Goal: Find specific page/section

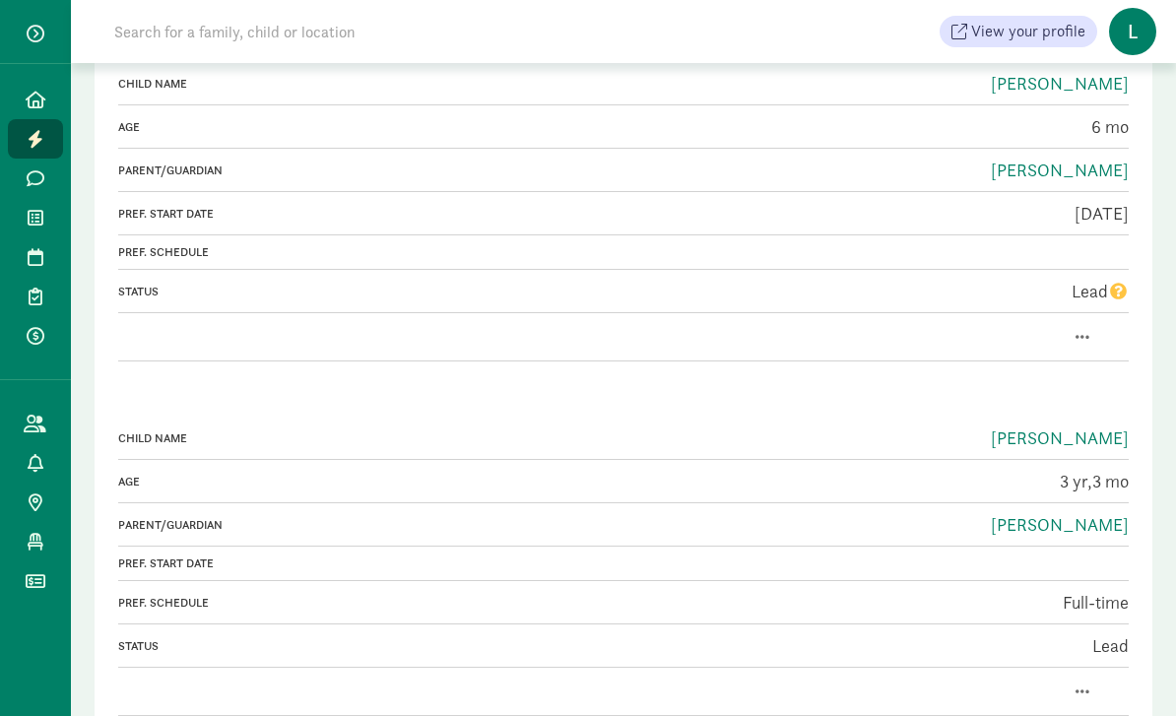
scroll to position [339, 0]
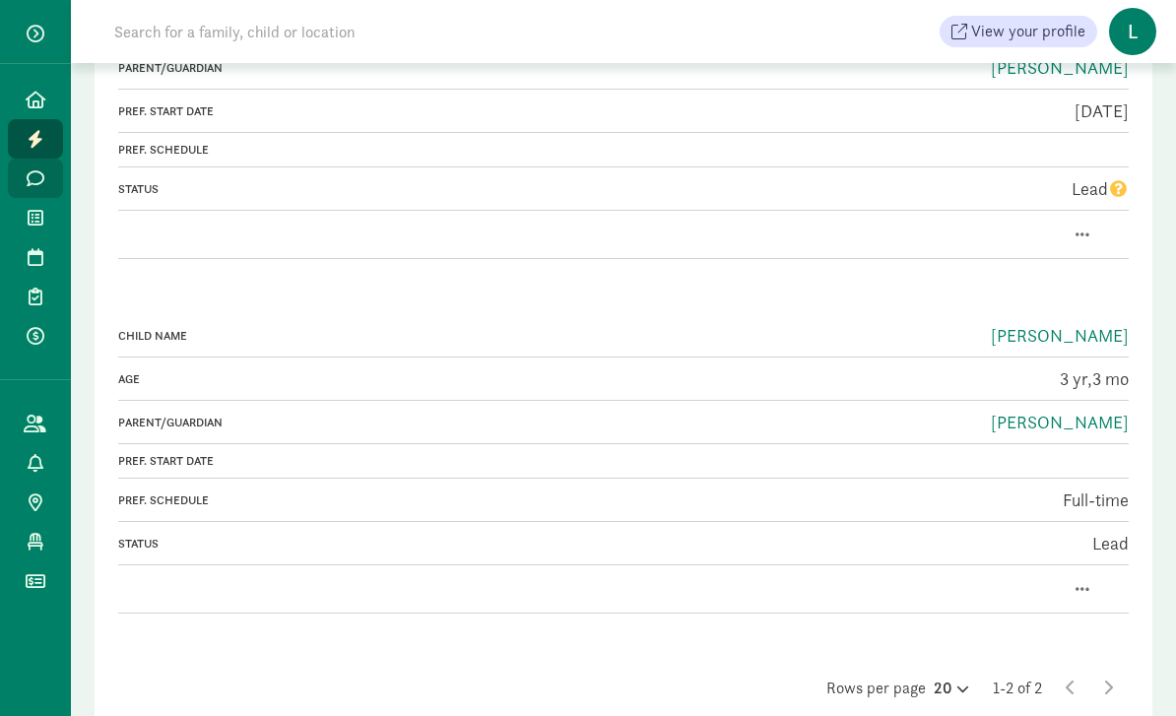
click at [48, 193] on link "Messages" at bounding box center [35, 178] width 55 height 39
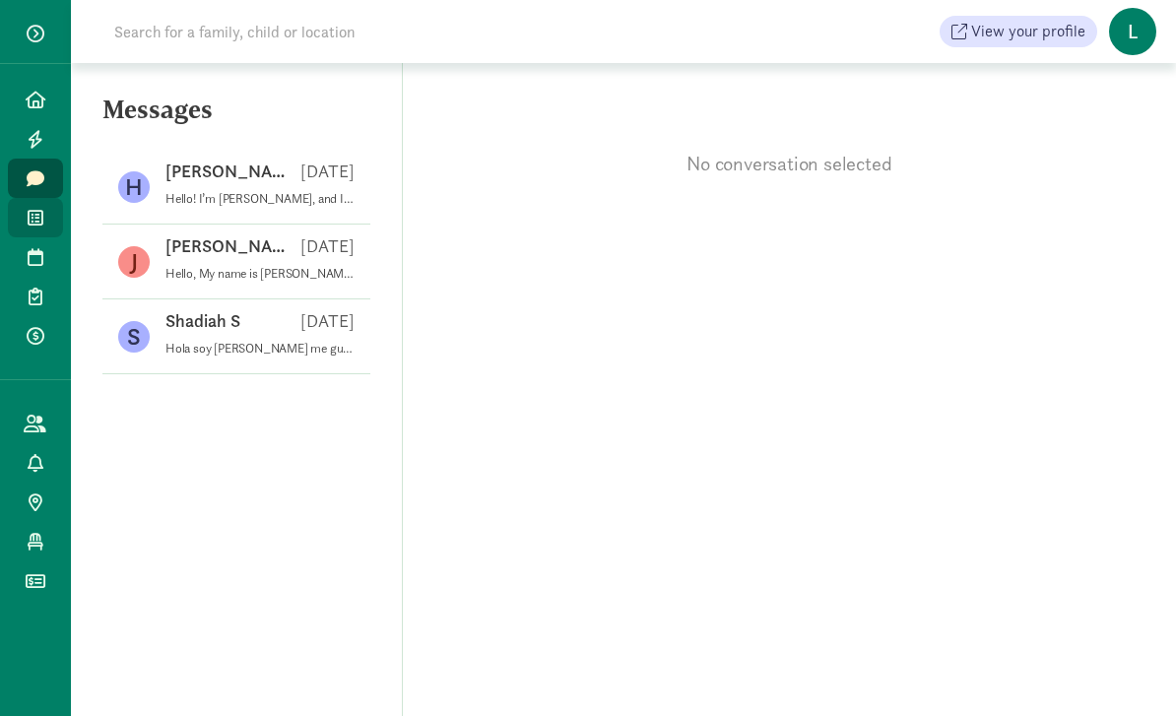
click at [33, 221] on icon at bounding box center [36, 218] width 16 height 18
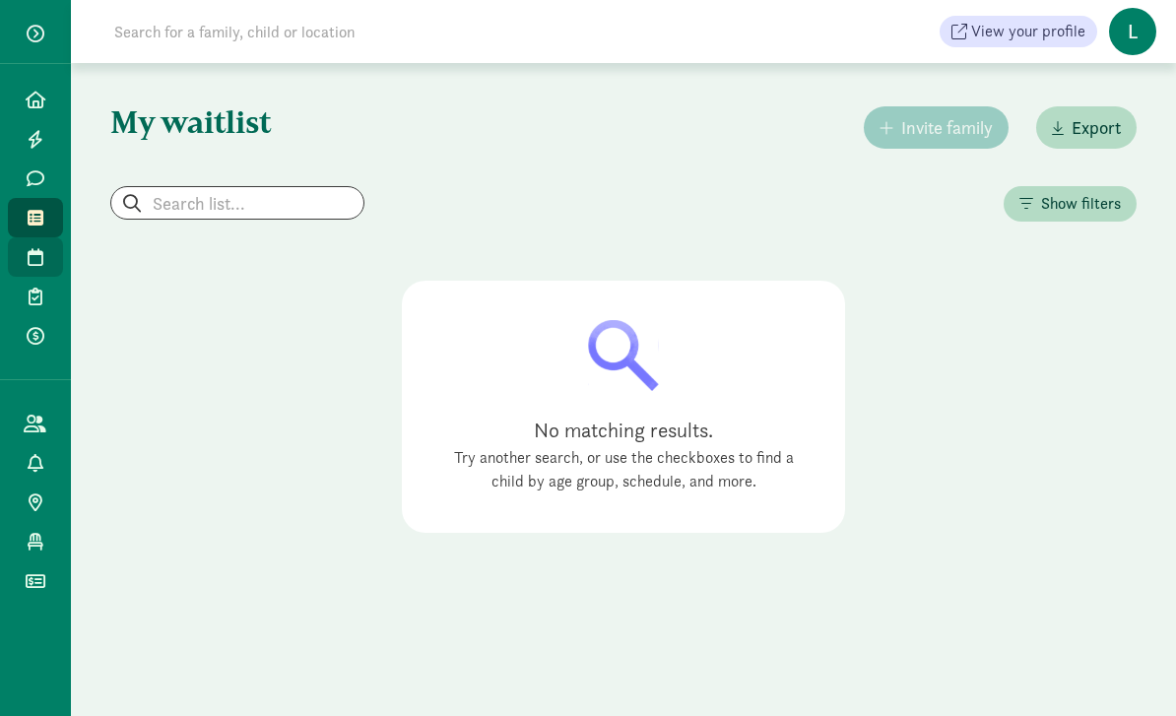
click at [24, 253] on span at bounding box center [35, 257] width 23 height 18
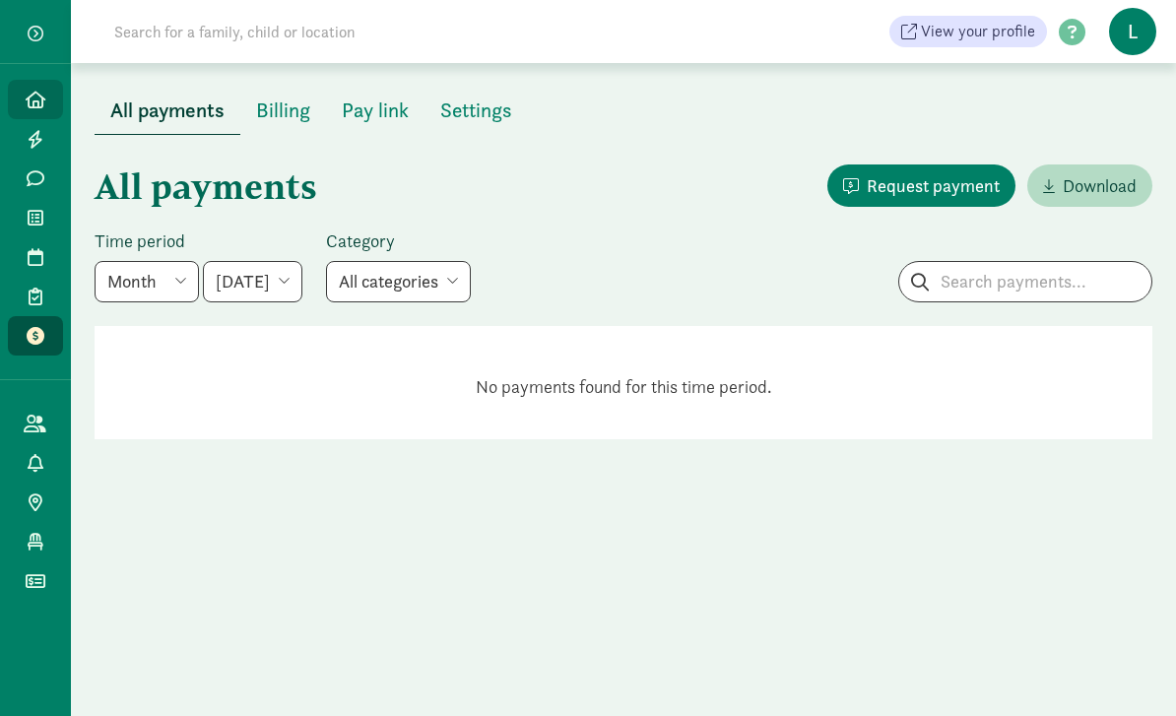
click at [30, 100] on icon at bounding box center [36, 100] width 20 height 18
